Goal: Task Accomplishment & Management: Manage account settings

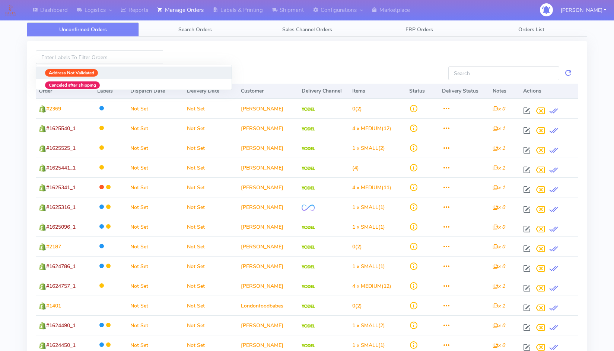
click at [77, 57] on input at bounding box center [99, 57] width 127 height 14
click at [300, 50] on div at bounding box center [307, 57] width 277 height 14
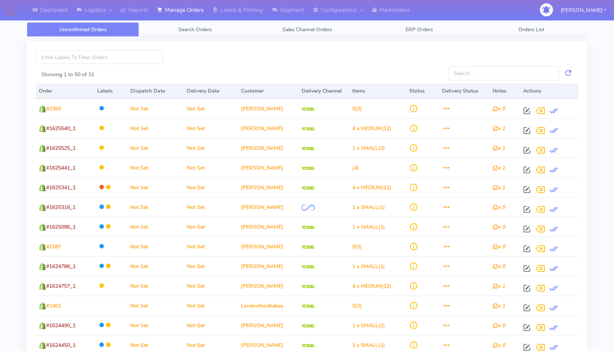
click at [351, 61] on div at bounding box center [307, 57] width 277 height 14
click at [204, 35] on link "Search Orders" at bounding box center [195, 29] width 112 height 15
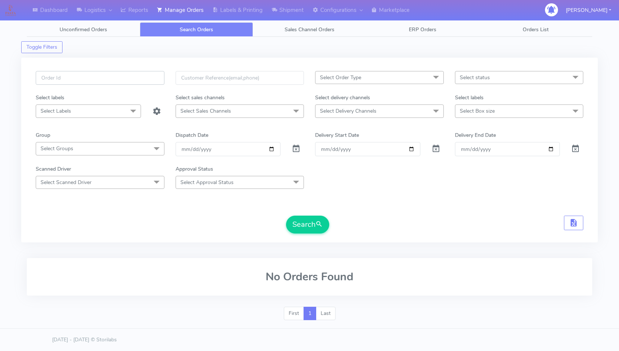
click at [107, 75] on input "text" at bounding box center [100, 78] width 129 height 14
paste input "1624967"
type input "1624967"
click at [296, 147] on span at bounding box center [296, 150] width 9 height 7
click at [312, 220] on button "Search" at bounding box center [307, 225] width 43 height 18
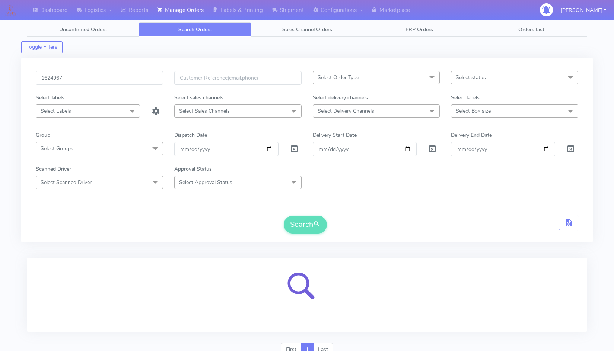
scroll to position [34, 0]
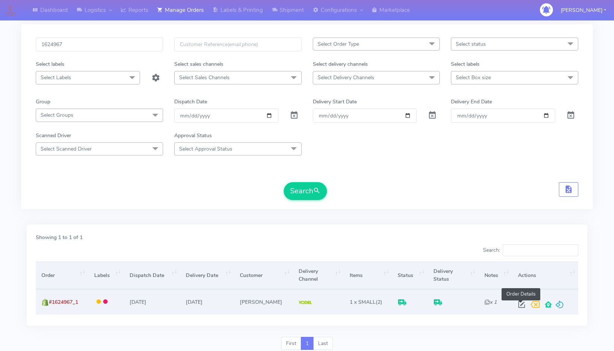
click at [519, 303] on span at bounding box center [521, 306] width 13 height 7
select select "5"
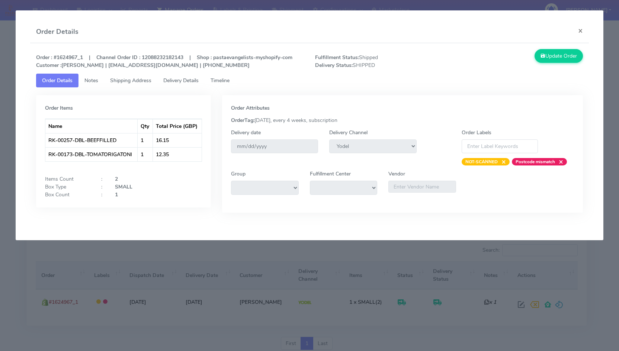
click at [180, 85] on link "Delivery Details" at bounding box center [180, 81] width 47 height 14
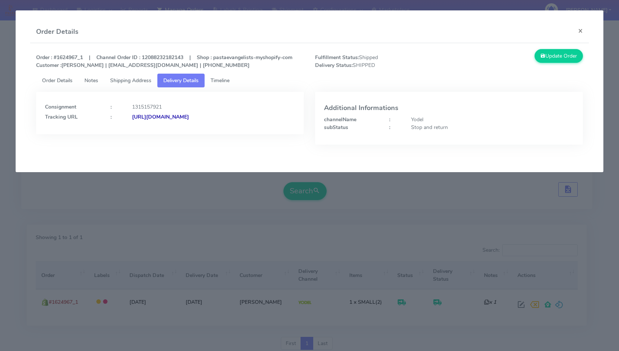
drag, startPoint x: 304, startPoint y: 116, endPoint x: 213, endPoint y: 178, distance: 110.1
click at [213, 178] on modal-container "Order Details × Order : #1624967_1 | Channel Order ID : 12088232182143 | Shop :…" at bounding box center [309, 175] width 619 height 351
copy strong "JJD0002249960900390"
drag, startPoint x: 375, startPoint y: 152, endPoint x: 386, endPoint y: 137, distance: 18.7
click at [378, 153] on div "Additional Informations channelName : Yodel subStatus : Stop and return" at bounding box center [449, 124] width 279 height 64
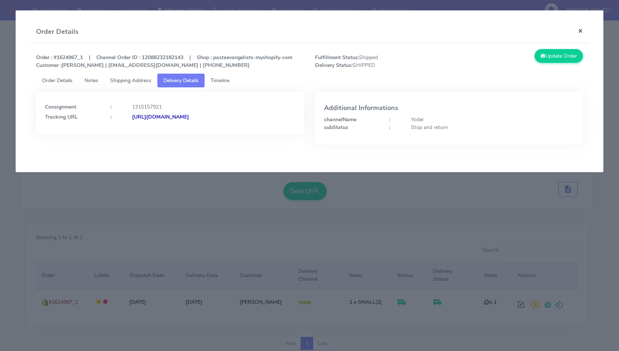
click at [579, 26] on button "×" at bounding box center [581, 31] width 17 height 20
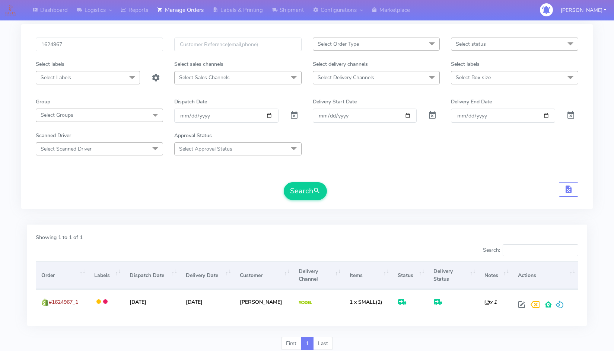
scroll to position [0, 0]
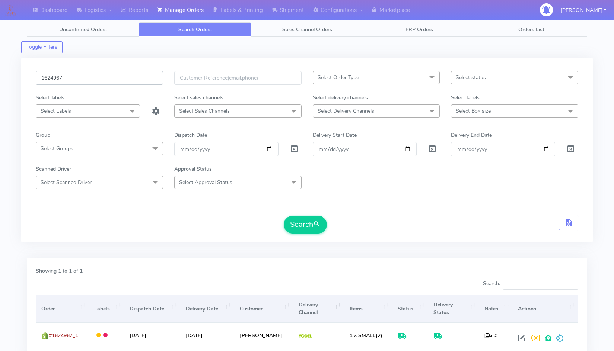
click at [96, 79] on input "1624967" at bounding box center [99, 78] width 127 height 14
paste input "1930"
type input "1619307"
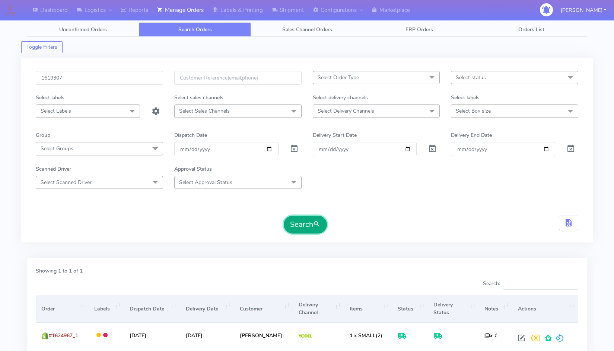
click at [315, 229] on span "submit" at bounding box center [316, 225] width 7 height 10
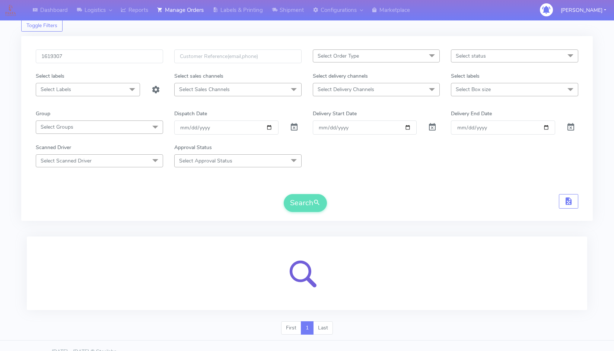
scroll to position [34, 0]
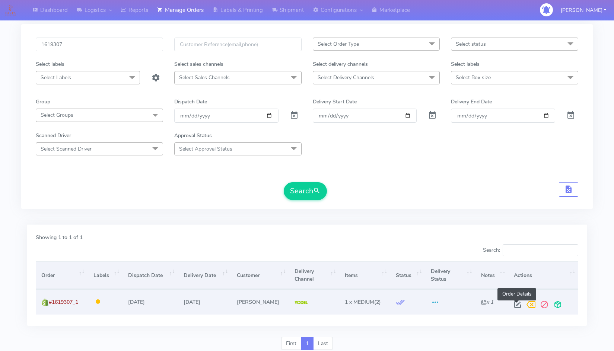
click at [516, 306] on span at bounding box center [517, 306] width 13 height 7
select select "5"
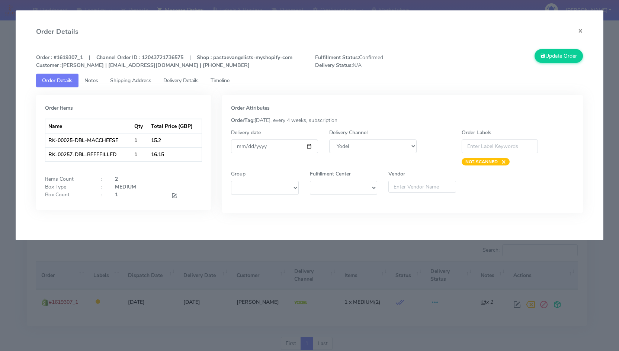
click at [175, 83] on span "Delivery Details" at bounding box center [180, 80] width 35 height 7
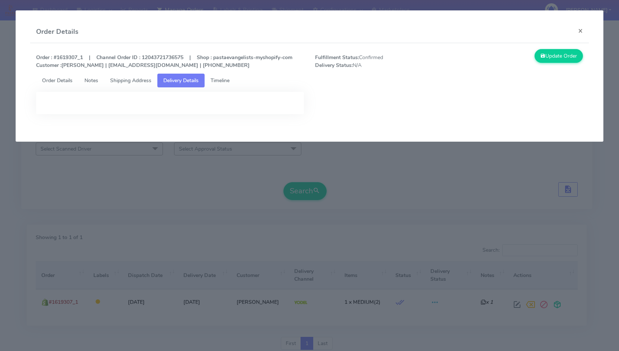
click at [56, 76] on link "Order Details" at bounding box center [57, 81] width 42 height 14
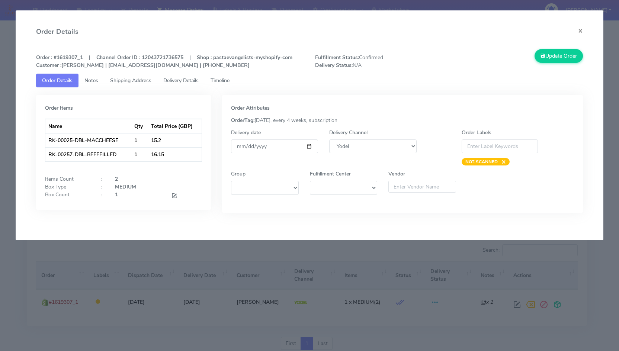
click at [183, 77] on span "Delivery Details" at bounding box center [180, 80] width 35 height 7
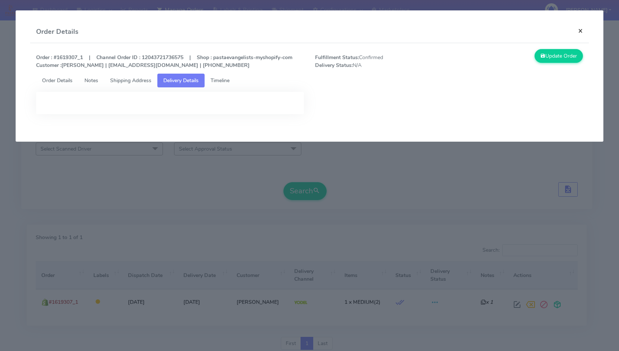
click at [581, 32] on button "×" at bounding box center [581, 31] width 17 height 20
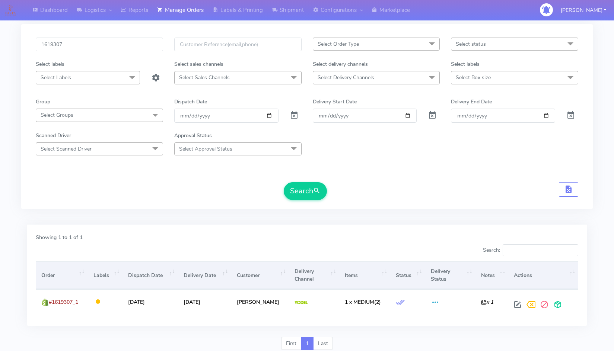
click at [424, 232] on div "Showing 1 to 1 of 1 Search: Order Labels Dispatch Date Delivery Date Customer D…" at bounding box center [307, 275] width 560 height 101
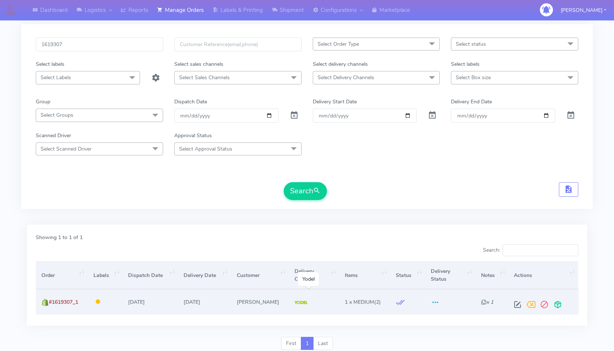
click at [294, 304] on img at bounding box center [300, 303] width 13 height 4
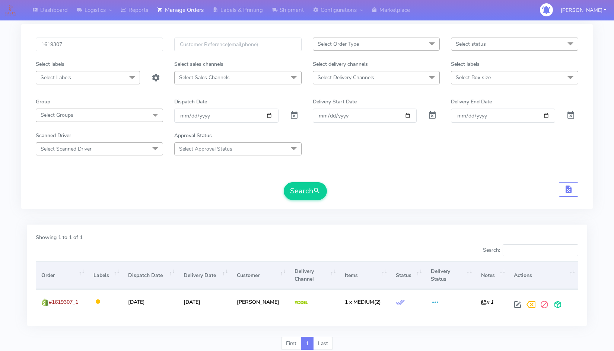
click at [318, 240] on div "Showing 1 to 1 of 1" at bounding box center [307, 239] width 554 height 11
click at [117, 48] on input "1619307" at bounding box center [99, 45] width 127 height 14
paste input "22222"
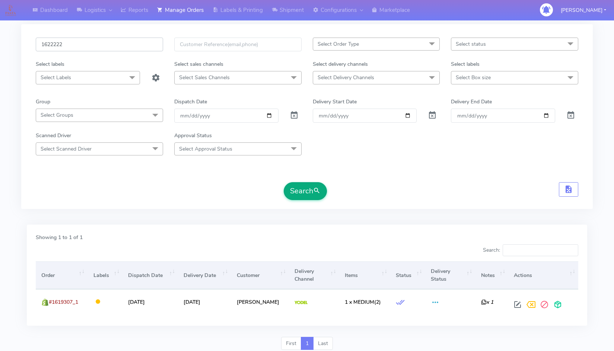
type input "1622222"
click at [299, 187] on button "Search" at bounding box center [305, 191] width 43 height 18
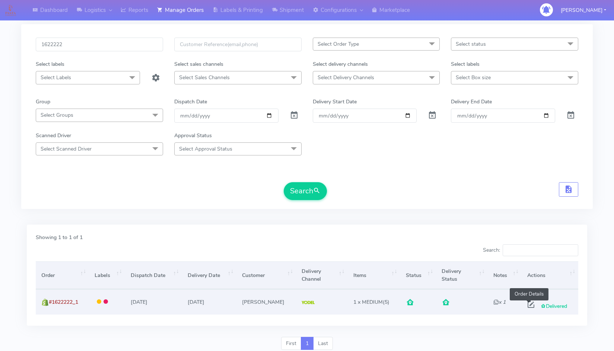
click at [531, 306] on span at bounding box center [530, 306] width 13 height 7
select select "5"
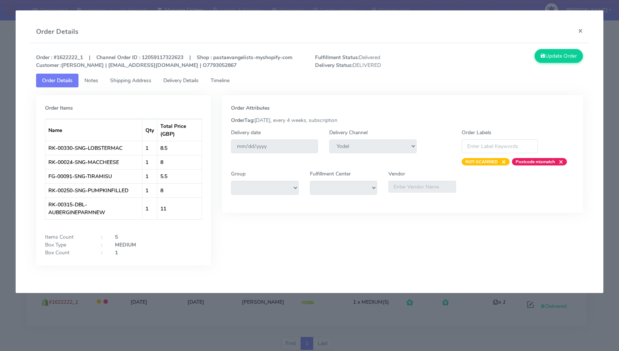
click at [180, 76] on link "Delivery Details" at bounding box center [180, 81] width 47 height 14
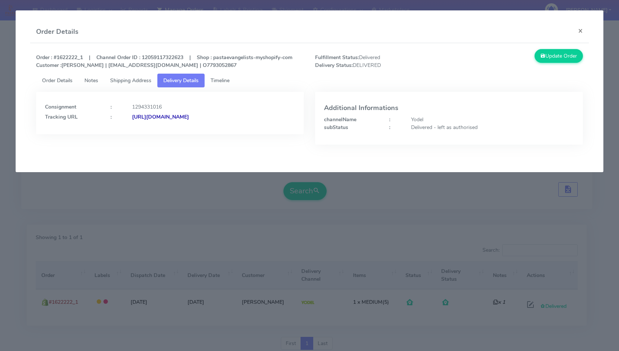
drag, startPoint x: 312, startPoint y: 117, endPoint x: 247, endPoint y: 121, distance: 65.7
click at [247, 121] on div "Consignment : 1294331016 Tracking URL : https://www.yodel.co.uk/tracking/JJD000…" at bounding box center [310, 121] width 558 height 69
click at [312, 117] on div "Additional Informations channelName : Yodel subStatus : Delivered - left as aut…" at bounding box center [449, 124] width 279 height 64
drag, startPoint x: 310, startPoint y: 116, endPoint x: 276, endPoint y: 118, distance: 33.5
click at [276, 118] on div "Consignment : 1294331016 Tracking URL : https://www.yodel.co.uk/tracking/JJD000…" at bounding box center [310, 121] width 558 height 69
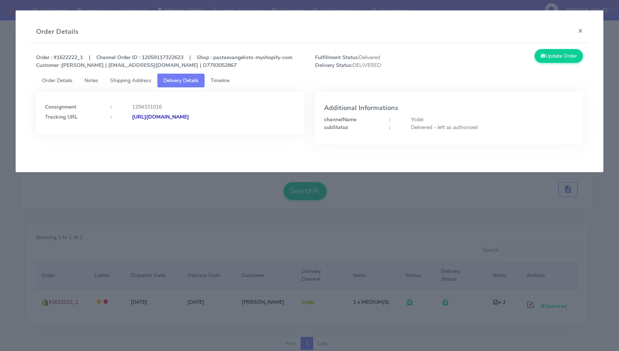
click at [307, 120] on div "Consignment : 1294331016 Tracking URL : https://www.yodel.co.uk/tracking/JJD000…" at bounding box center [170, 124] width 279 height 64
drag, startPoint x: 307, startPoint y: 116, endPoint x: 213, endPoint y: 193, distance: 121.2
click at [213, 193] on modal-container "Order Details × Order : #1622222_1 | Channel Order ID : 12059117322623 | Shop :…" at bounding box center [309, 175] width 619 height 351
copy strong "JJD0002249960895929"
click at [456, 219] on modal-container "Order Details × Order : #1622222_1 | Channel Order ID : 12059117322623 | Shop :…" at bounding box center [309, 175] width 619 height 351
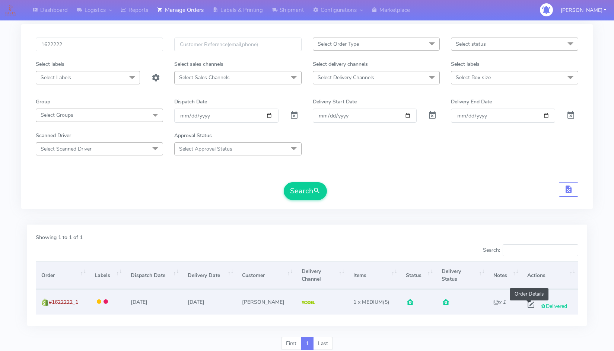
click at [527, 308] on span at bounding box center [530, 306] width 13 height 7
select select "5"
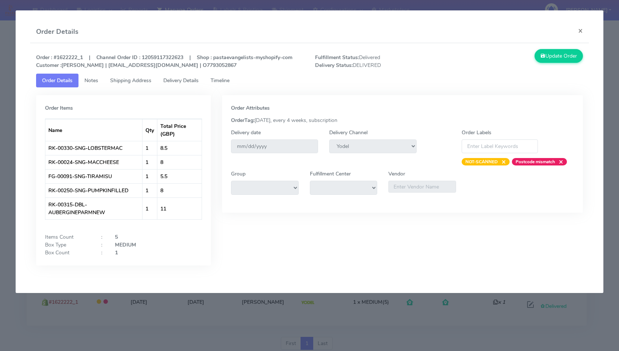
click at [195, 82] on span "Delivery Details" at bounding box center [180, 80] width 35 height 7
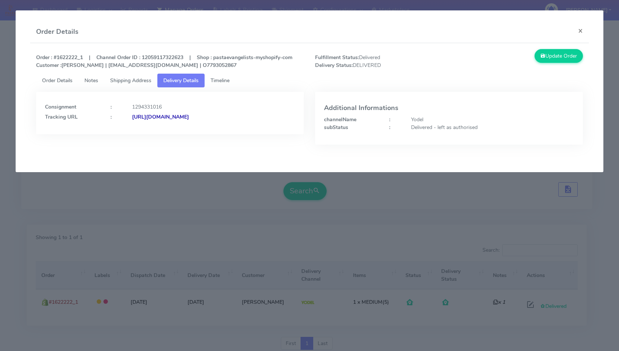
click at [68, 78] on span "Order Details" at bounding box center [57, 80] width 31 height 7
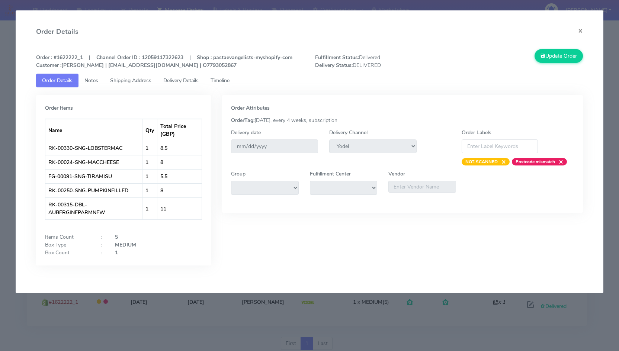
click at [184, 85] on link "Delivery Details" at bounding box center [180, 81] width 47 height 14
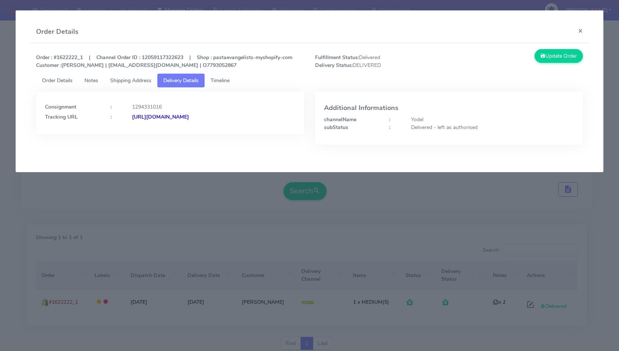
click at [61, 80] on span "Order Details" at bounding box center [57, 80] width 31 height 7
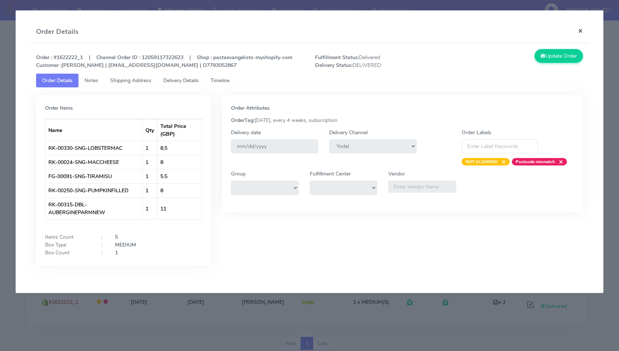
click at [581, 28] on button "×" at bounding box center [581, 31] width 17 height 20
